Goal: Transaction & Acquisition: Obtain resource

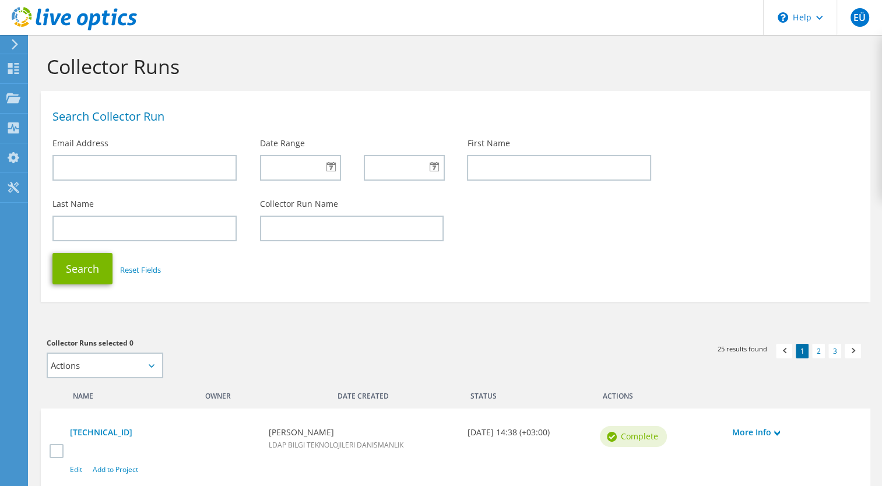
click at [10, 40] on icon at bounding box center [14, 44] width 9 height 10
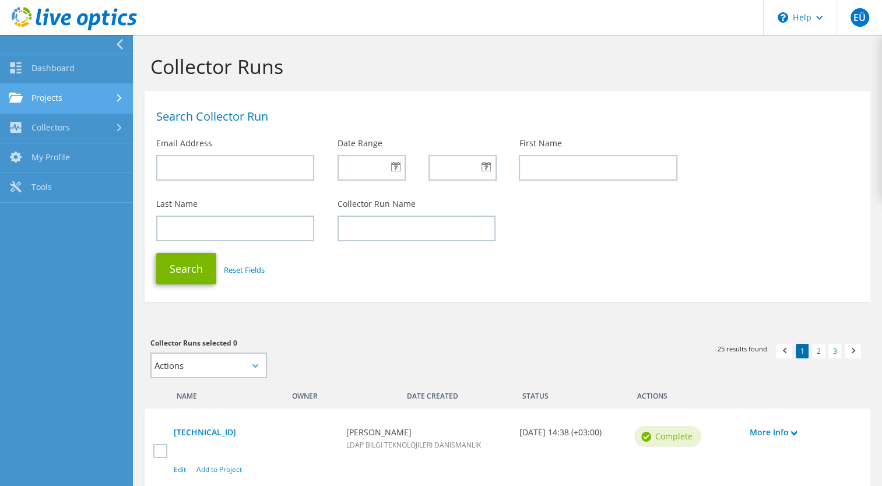
click at [82, 92] on link "Projects" at bounding box center [66, 99] width 133 height 30
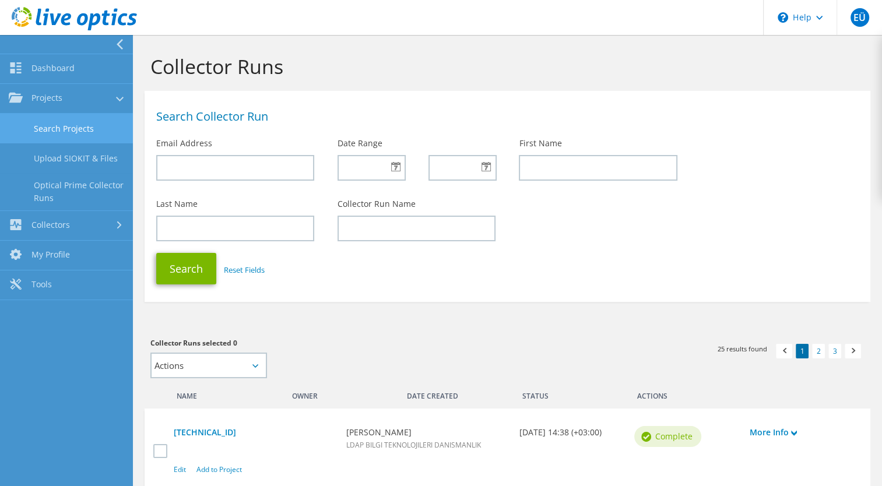
click at [88, 131] on link "Search Projects" at bounding box center [66, 129] width 133 height 30
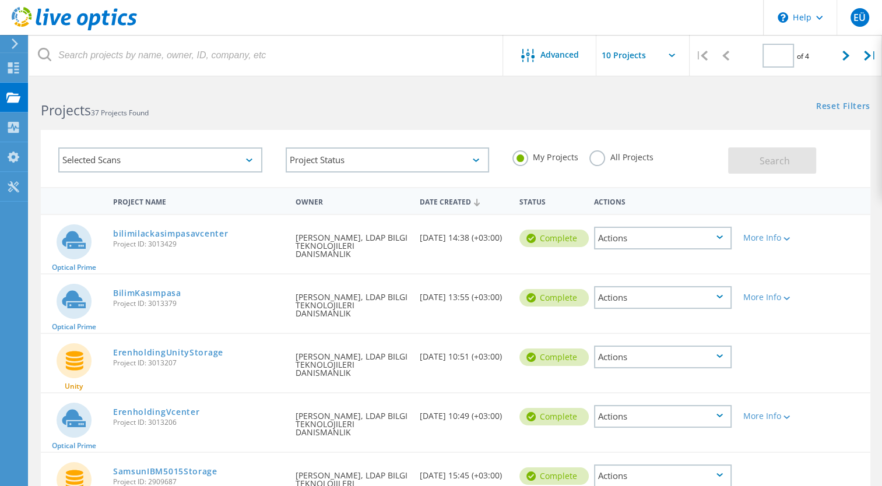
type input "1"
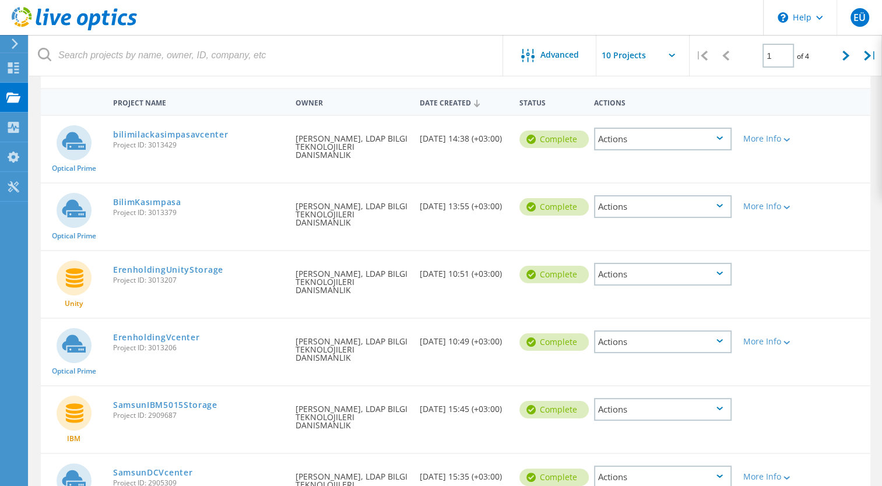
scroll to position [117, 0]
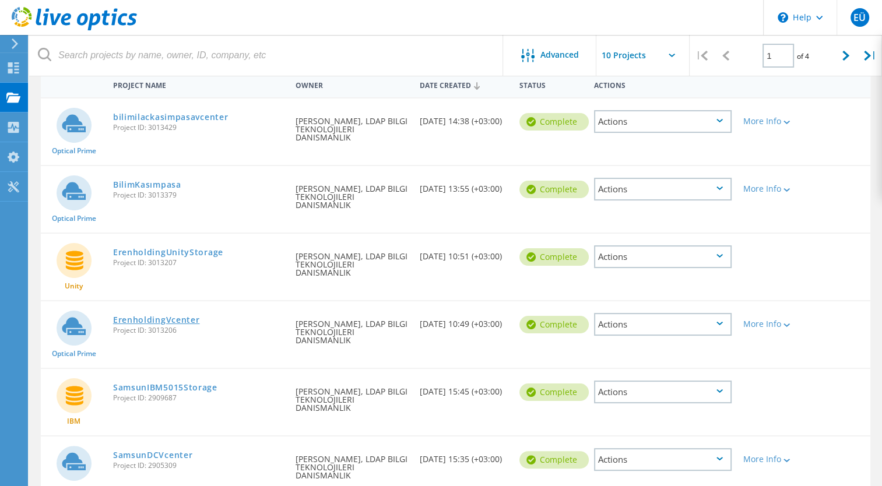
click at [188, 318] on link "ErenholdingVcenter" at bounding box center [156, 320] width 87 height 8
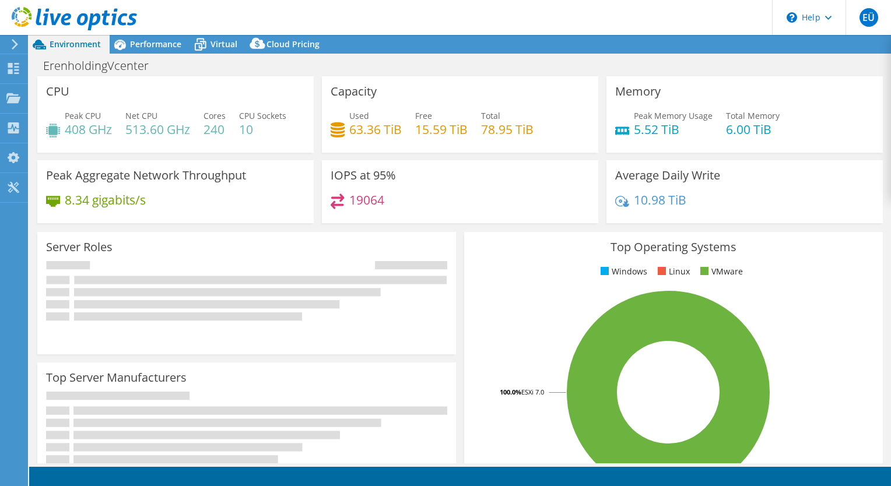
select select "USD"
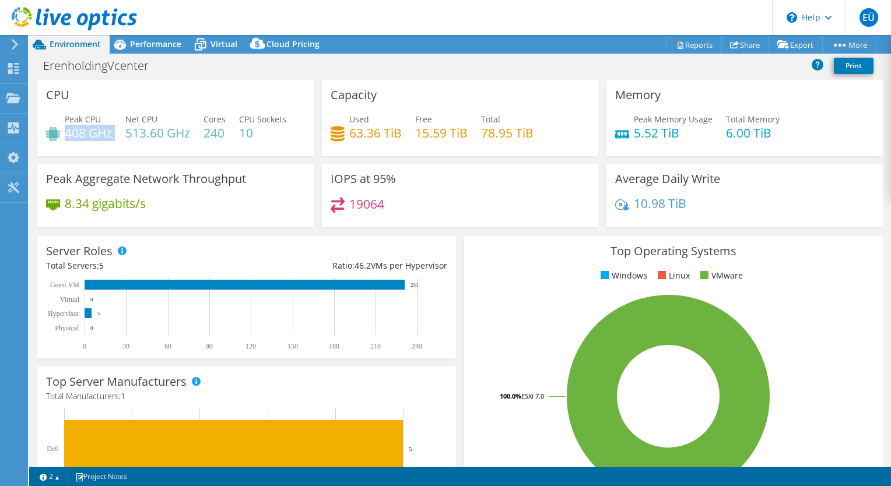
drag, startPoint x: 67, startPoint y: 131, endPoint x: 114, endPoint y: 134, distance: 46.7
click at [114, 134] on div "Peak CPU 408 GHz Net CPU 513.60 GHz Cores 240 CPU Sockets 10" at bounding box center [175, 132] width 259 height 38
drag, startPoint x: 114, startPoint y: 134, endPoint x: 135, endPoint y: 158, distance: 31.4
click at [135, 158] on div "CPU Peak CPU 408 GHz Net CPU 513.60 GHz Cores 240 CPU Sockets 10" at bounding box center [175, 122] width 285 height 84
click at [679, 134] on h4 "5.52 TiB" at bounding box center [673, 133] width 79 height 13
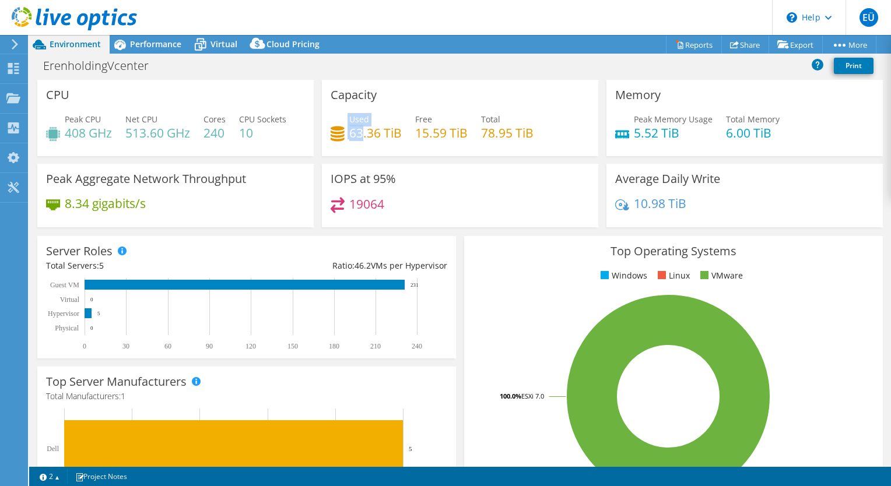
drag, startPoint x: 339, startPoint y: 134, endPoint x: 358, endPoint y: 133, distance: 19.3
click at [358, 133] on div "Used 63.36 TiB" at bounding box center [366, 126] width 71 height 26
drag, startPoint x: 358, startPoint y: 133, endPoint x: 461, endPoint y: 157, distance: 105.9
click at [461, 157] on div "Capacity Used 63.36 TiB Free 15.59 TiB Total 78.95 TiB" at bounding box center [460, 122] width 285 height 84
drag, startPoint x: 480, startPoint y: 134, endPoint x: 529, endPoint y: 135, distance: 48.4
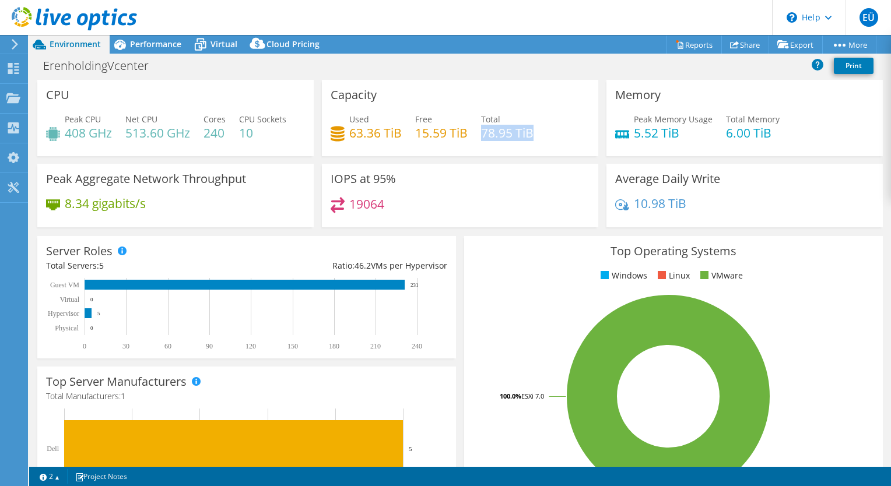
click at [529, 135] on h4 "78.95 TiB" at bounding box center [507, 133] width 52 height 13
drag, startPoint x: 529, startPoint y: 135, endPoint x: 459, endPoint y: 189, distance: 88.1
click at [464, 188] on div "IOPS at 95% 19064" at bounding box center [460, 196] width 276 height 64
click at [359, 204] on h4 "19064" at bounding box center [366, 204] width 35 height 13
click at [168, 45] on span "Performance" at bounding box center [155, 43] width 51 height 11
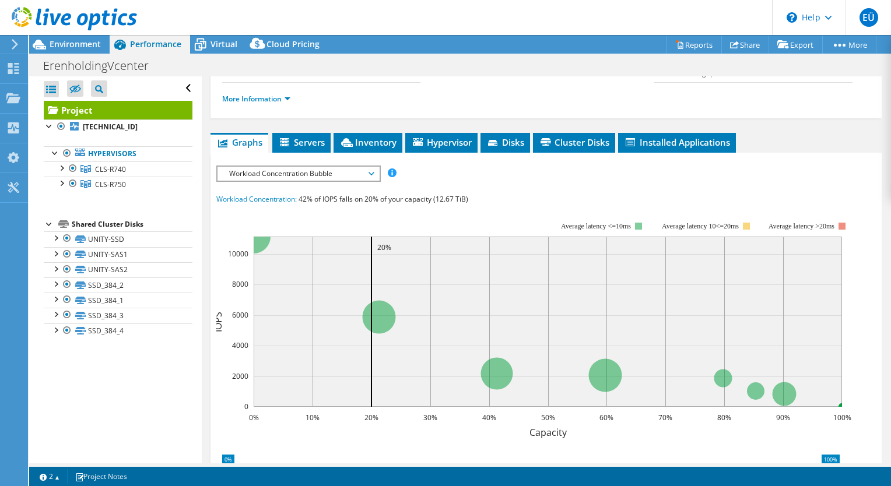
scroll to position [175, 0]
click at [354, 168] on span "Workload Concentration Bubble" at bounding box center [298, 173] width 150 height 14
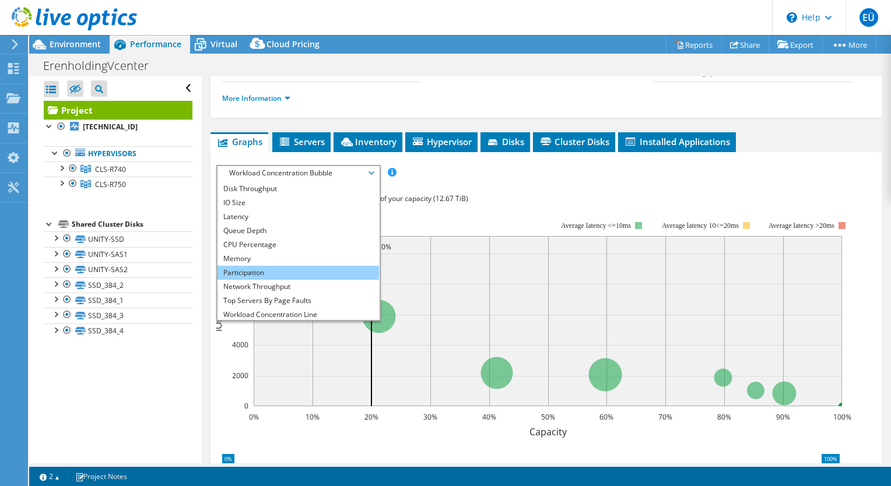
scroll to position [0, 0]
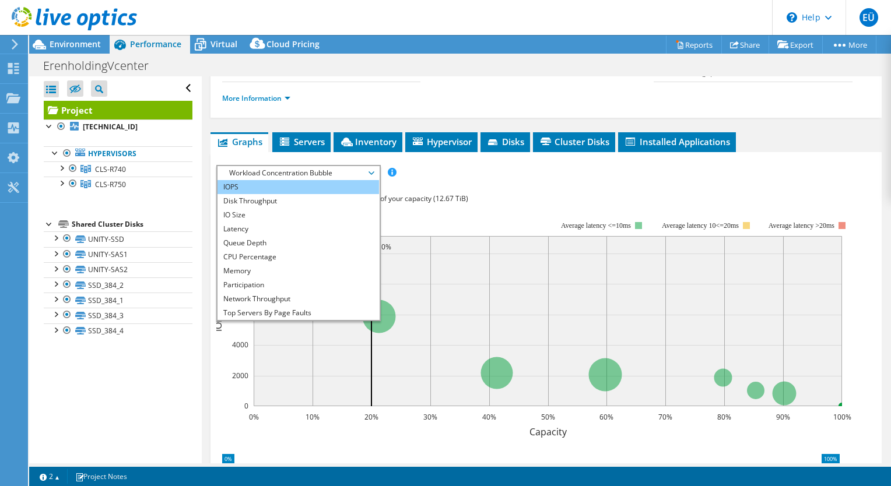
click at [310, 183] on li "IOPS" at bounding box center [298, 187] width 162 height 14
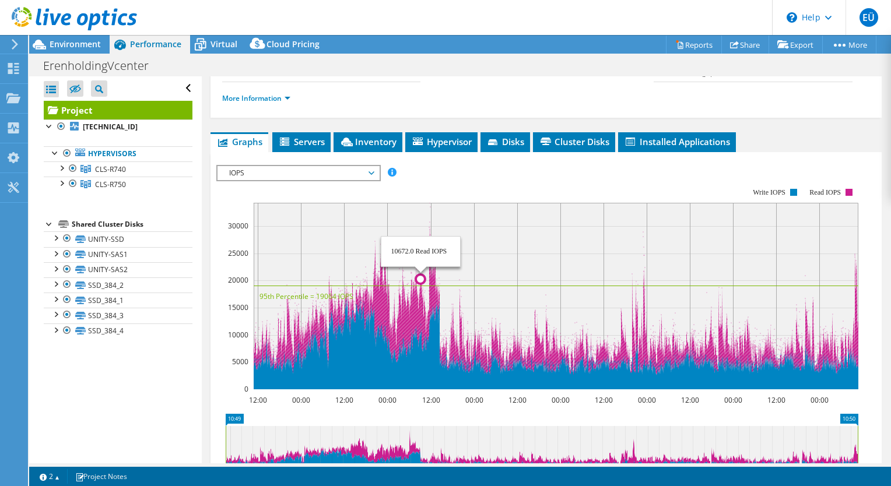
scroll to position [233, 0]
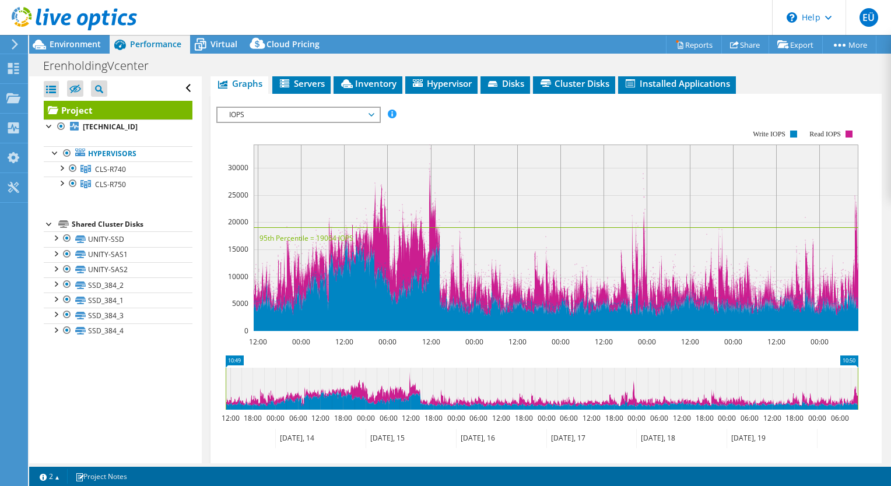
click at [367, 113] on span "IOPS" at bounding box center [298, 115] width 150 height 14
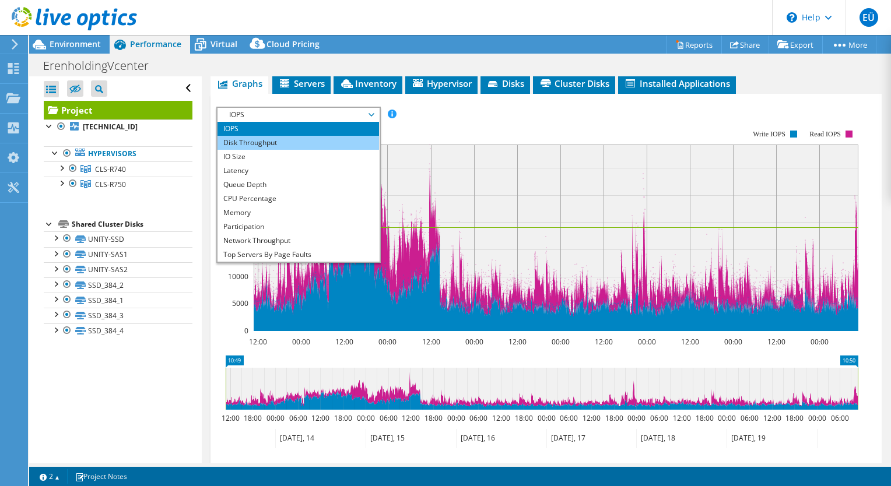
click at [338, 139] on li "Disk Throughput" at bounding box center [298, 143] width 162 height 14
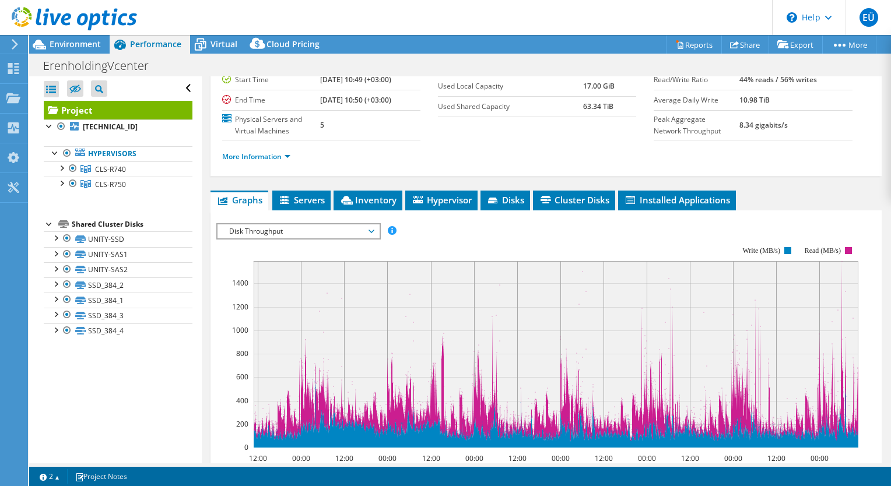
scroll to position [0, 0]
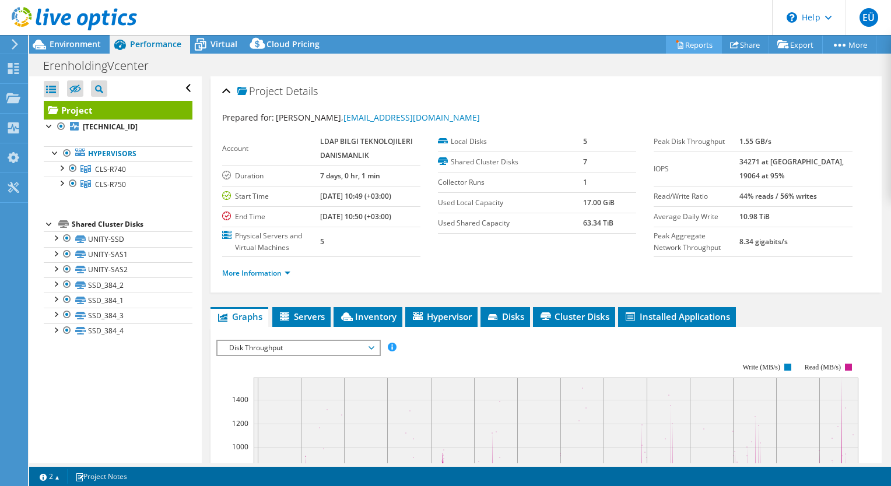
click at [700, 47] on link "Reports" at bounding box center [694, 45] width 56 height 18
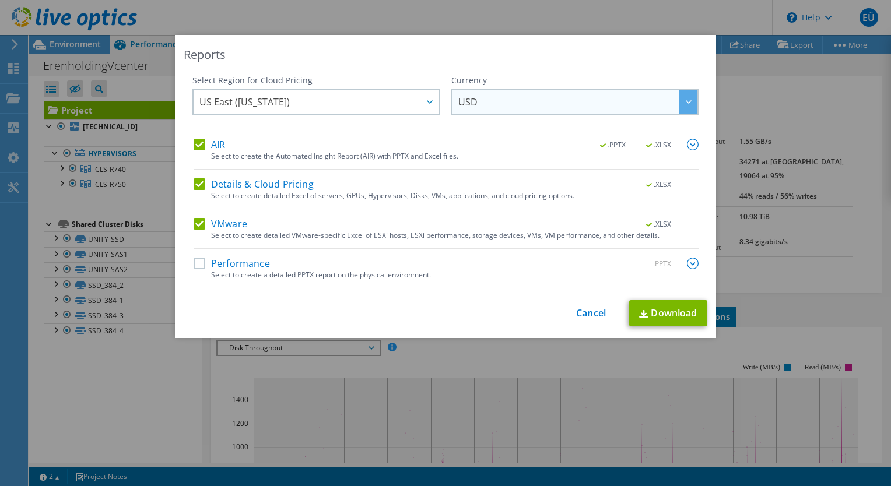
click at [496, 107] on span "USD" at bounding box center [577, 102] width 239 height 24
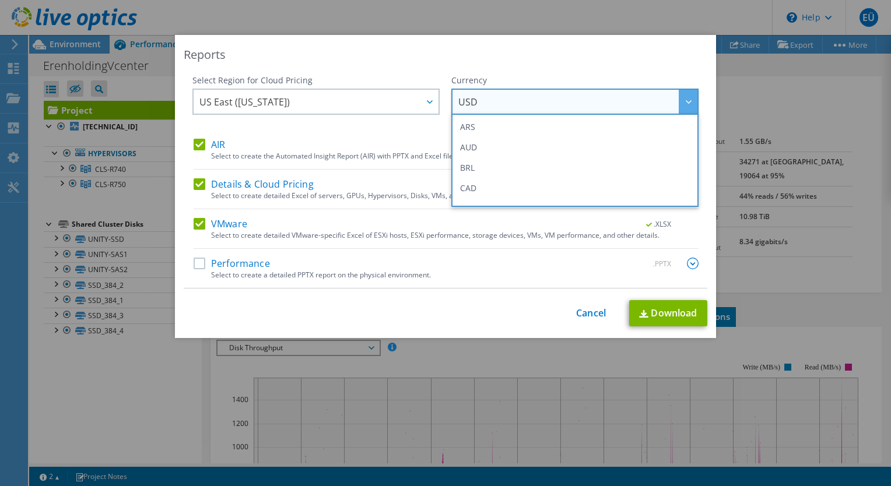
click at [546, 53] on div "Reports" at bounding box center [446, 55] width 524 height 16
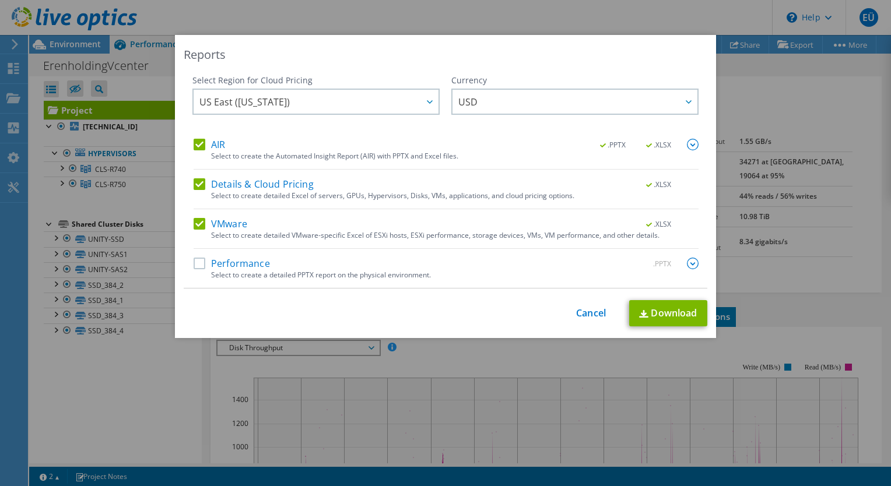
click at [546, 53] on div "Reports" at bounding box center [446, 55] width 524 height 16
click at [581, 316] on link "Cancel" at bounding box center [591, 313] width 30 height 11
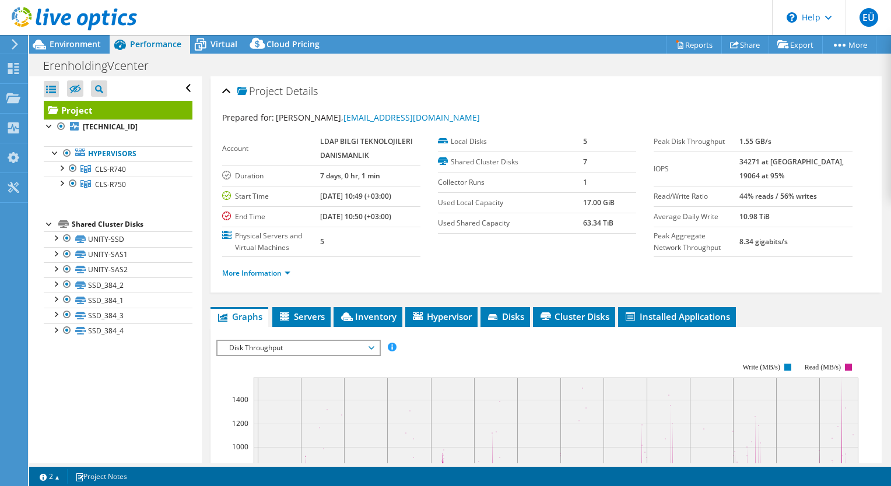
click at [557, 68] on div "ErenholdingVcenter Print" at bounding box center [460, 66] width 862 height 22
click at [701, 43] on link "Reports" at bounding box center [694, 45] width 56 height 18
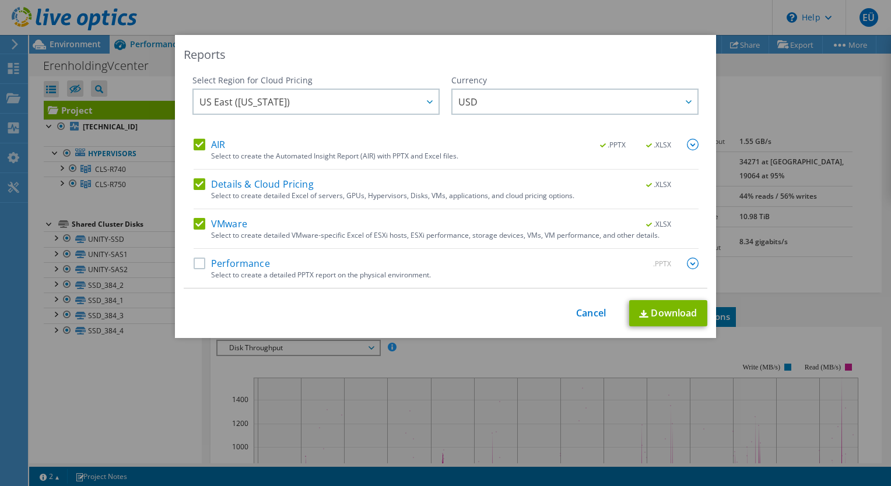
click at [201, 262] on label "Performance" at bounding box center [232, 264] width 76 height 12
click at [0, 0] on input "Performance" at bounding box center [0, 0] width 0 height 0
click at [507, 303] on div "This process may take a while, please wait... Cancel Download" at bounding box center [446, 313] width 524 height 26
click at [462, 326] on div "Reports Select Region for Cloud Pricing Asia Pacific ([GEOGRAPHIC_DATA]) [GEOGR…" at bounding box center [445, 186] width 541 height 303
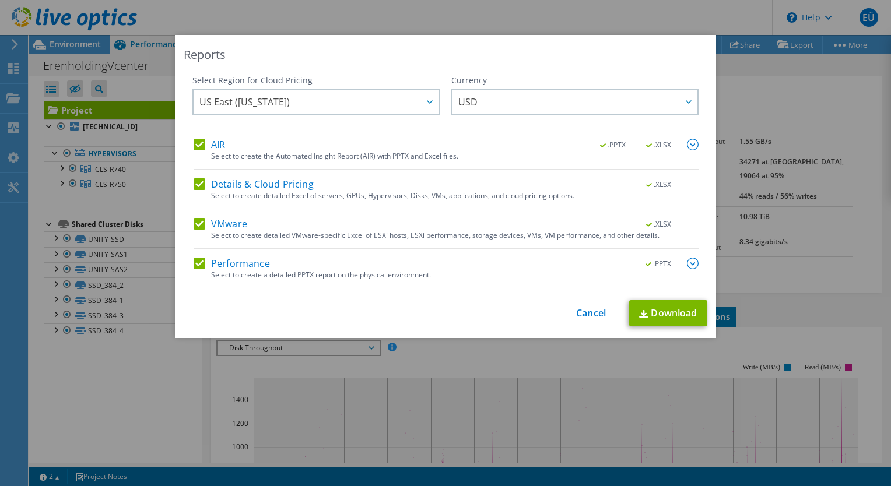
click at [462, 320] on div "This process may take a while, please wait... Cancel Download" at bounding box center [446, 313] width 524 height 26
click at [127, 381] on div "Reports Select Region for Cloud Pricing Asia Pacific ([GEOGRAPHIC_DATA]) [GEOGR…" at bounding box center [445, 243] width 891 height 416
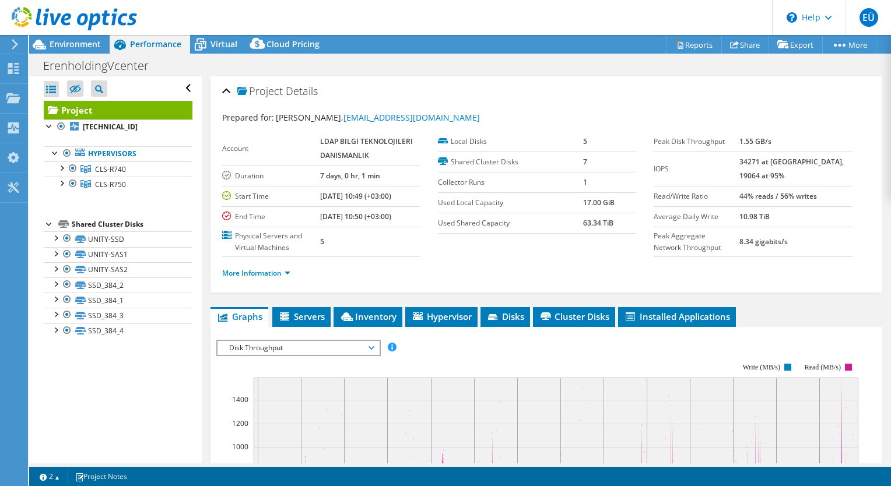
click at [468, 261] on div "More Information" at bounding box center [546, 273] width 648 height 33
click at [686, 44] on link "Reports" at bounding box center [694, 45] width 56 height 18
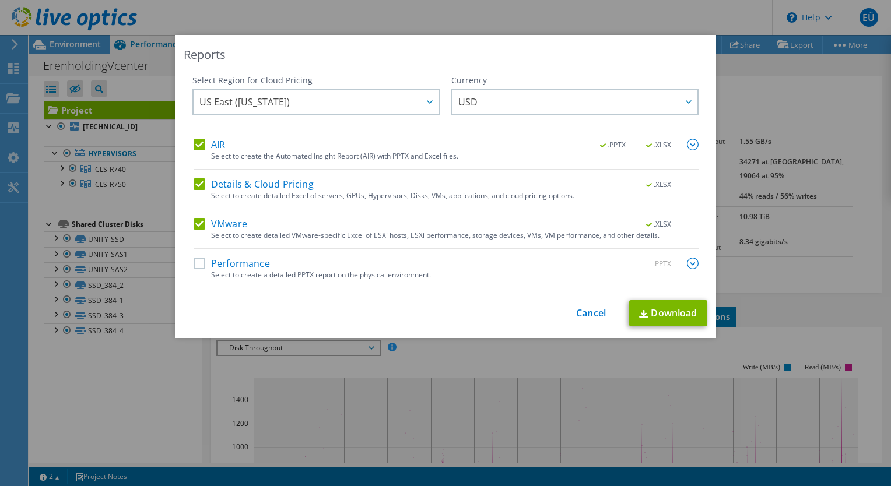
click at [195, 266] on label "Performance" at bounding box center [232, 264] width 76 height 12
click at [0, 0] on input "Performance" at bounding box center [0, 0] width 0 height 0
click at [690, 141] on img at bounding box center [693, 145] width 12 height 12
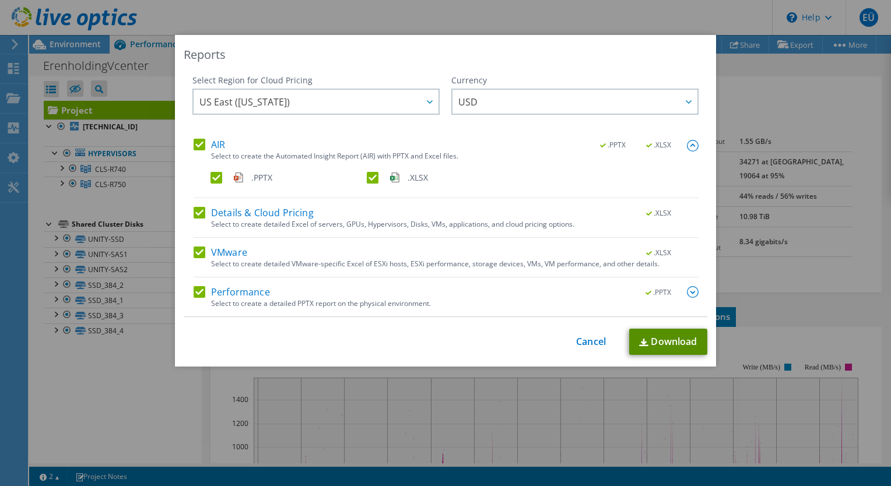
click at [676, 338] on link "Download" at bounding box center [668, 342] width 78 height 26
click at [582, 341] on link "Cancel" at bounding box center [591, 341] width 30 height 11
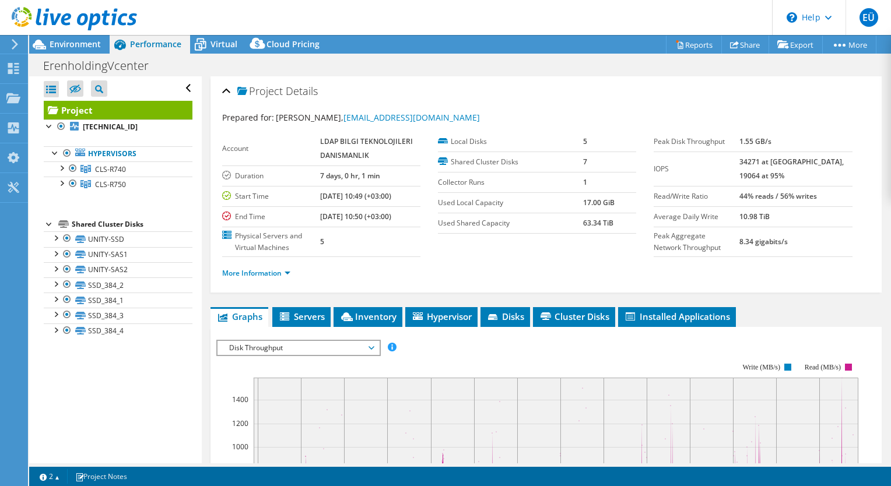
click at [124, 356] on div "Open All Close All Hide Excluded Nodes Project Tree Filter" at bounding box center [115, 269] width 172 height 387
click at [517, 114] on div "Prepared for: [PERSON_NAME], [EMAIL_ADDRESS][DOMAIN_NAME]" at bounding box center [546, 117] width 648 height 13
click at [491, 62] on div "ErenholdingVcenter Print" at bounding box center [460, 66] width 862 height 22
click at [492, 62] on div "ErenholdingVcenter Print" at bounding box center [460, 66] width 862 height 22
click at [494, 76] on div "Project Details Prepared for: [PERSON_NAME], [EMAIL_ADDRESS][DOMAIN_NAME] Accou…" at bounding box center [545, 184] width 671 height 216
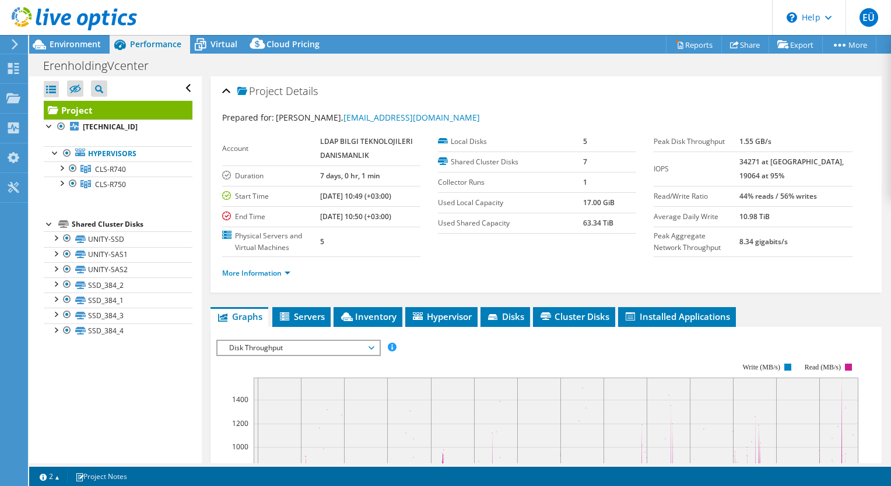
click at [490, 90] on div "Project Details" at bounding box center [546, 91] width 648 height 25
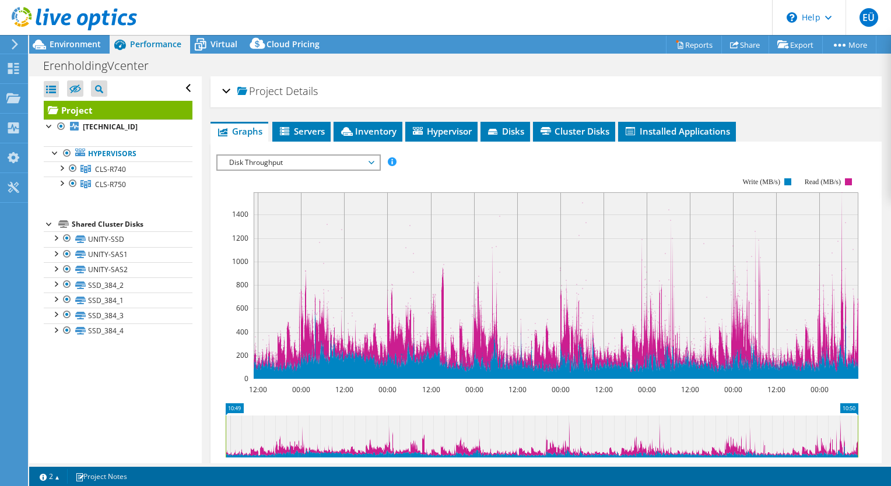
click at [474, 62] on div "ErenholdingVcenter Print" at bounding box center [460, 66] width 862 height 22
click at [220, 90] on div "Project Details Prepared for: [PERSON_NAME], [EMAIL_ADDRESS][DOMAIN_NAME] Accou…" at bounding box center [545, 91] width 671 height 31
click at [222, 90] on div "Project Details" at bounding box center [546, 91] width 648 height 25
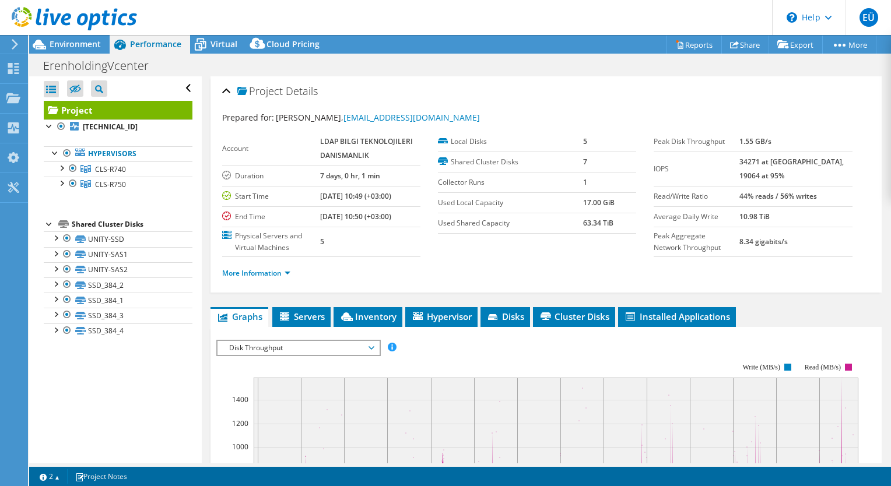
click at [506, 267] on ul "More Information" at bounding box center [546, 272] width 648 height 16
click at [545, 65] on div "ErenholdingVcenter Print" at bounding box center [460, 66] width 862 height 22
click at [496, 70] on div "ErenholdingVcenter Print" at bounding box center [460, 66] width 862 height 22
click at [222, 90] on div "Project Details" at bounding box center [546, 91] width 648 height 25
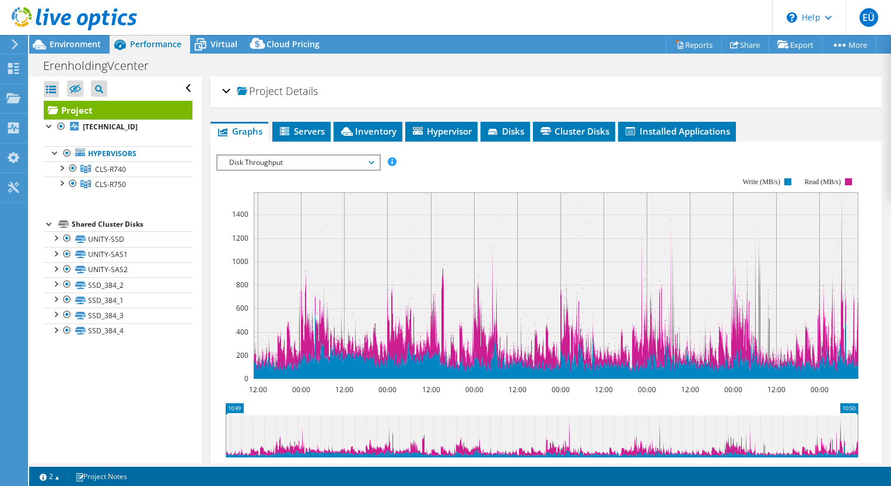
click at [461, 59] on div "ErenholdingVcenter Print" at bounding box center [460, 66] width 862 height 22
click at [569, 64] on div "ErenholdingVcenter Print" at bounding box center [460, 66] width 862 height 22
click at [490, 64] on div "ErenholdingVcenter Print" at bounding box center [460, 66] width 862 height 22
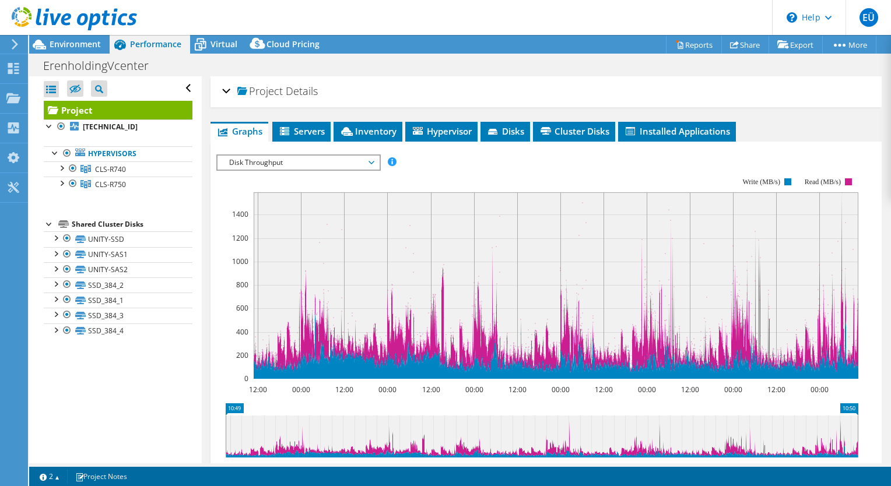
click at [490, 64] on div "ErenholdingVcenter Print" at bounding box center [460, 66] width 862 height 22
